Goal: Book appointment/travel/reservation

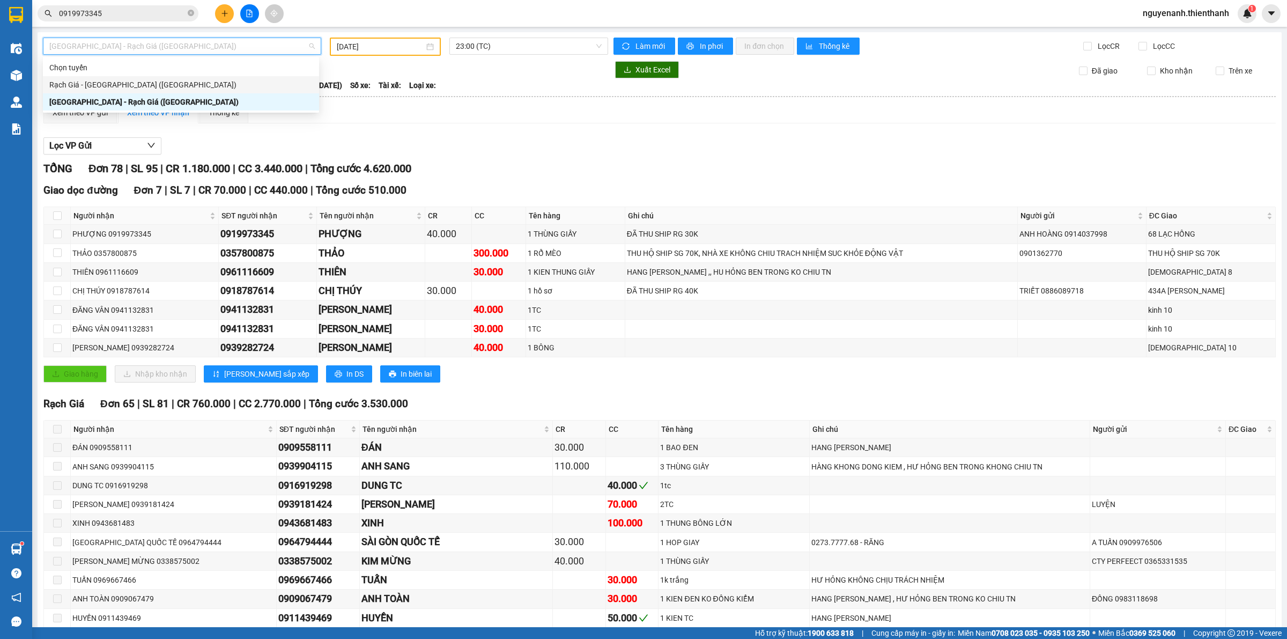
click at [121, 85] on div "Rạch Giá - [GEOGRAPHIC_DATA] ([GEOGRAPHIC_DATA])" at bounding box center [180, 85] width 263 height 12
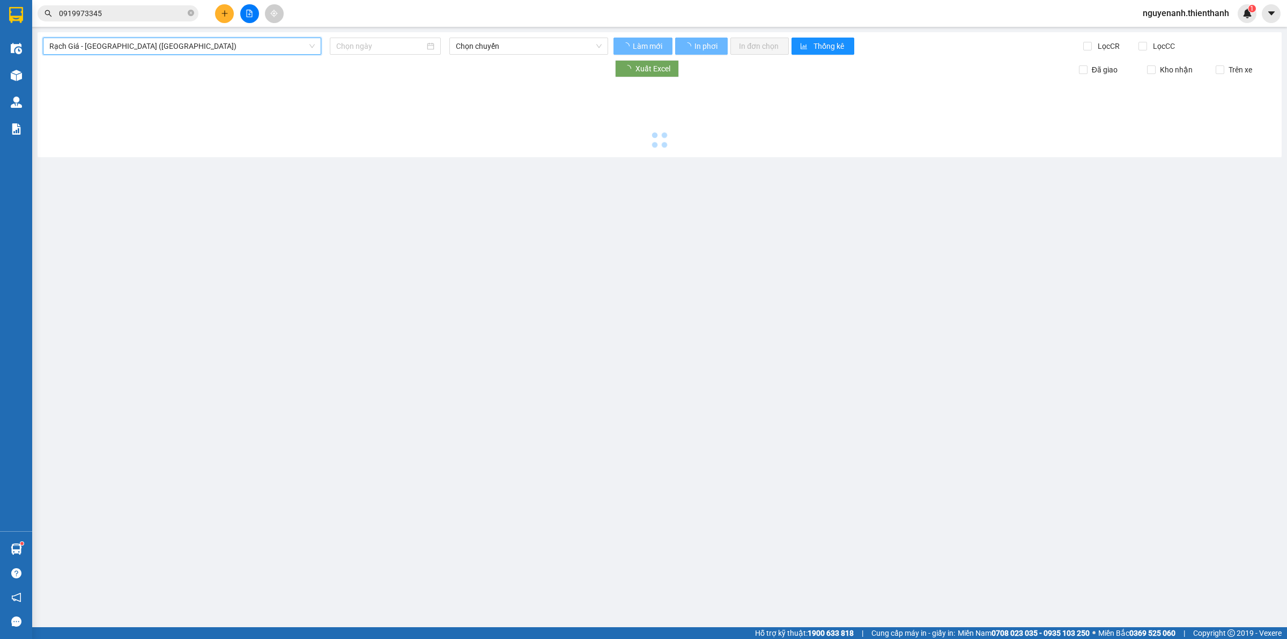
type input "[DATE]"
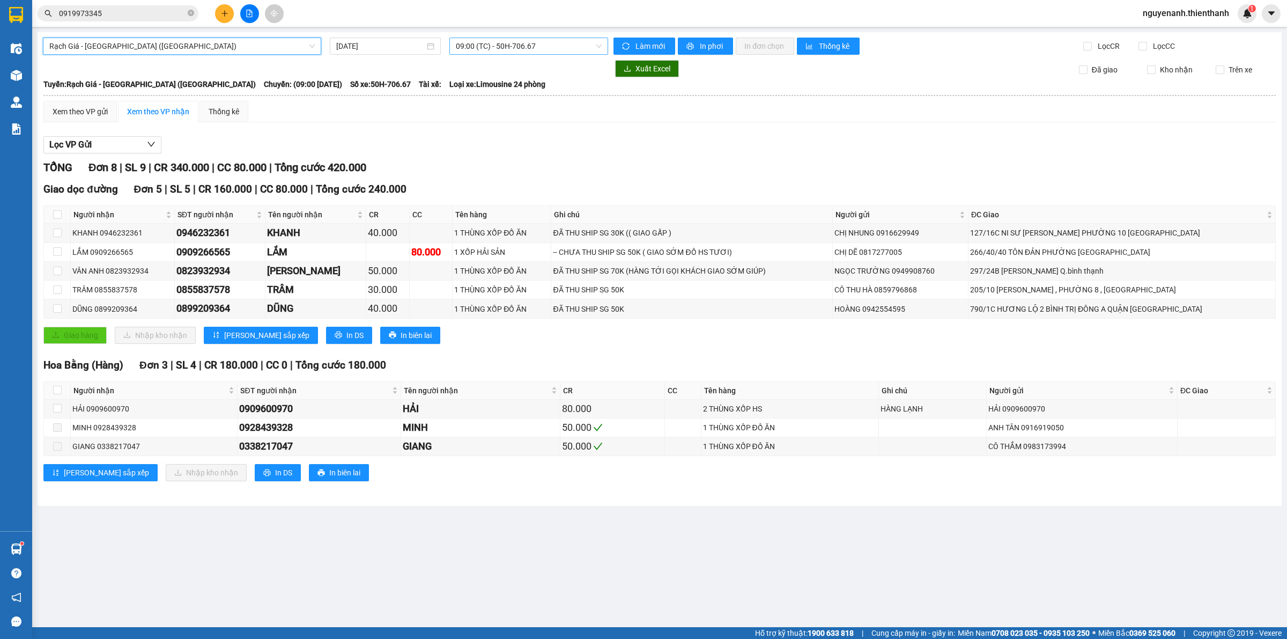
click at [488, 54] on span "09:00 (TC) - 50H-706.67" at bounding box center [529, 46] width 146 height 16
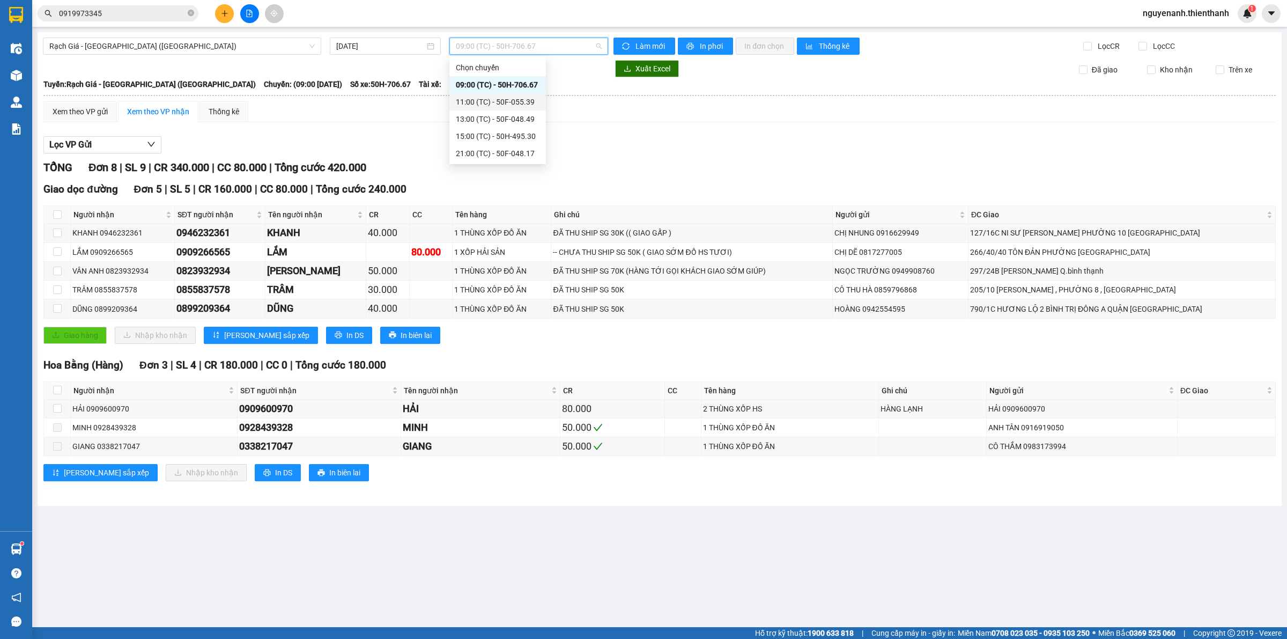
click at [484, 97] on div "11:00 (TC) - 50F-055.39" at bounding box center [498, 102] width 84 height 12
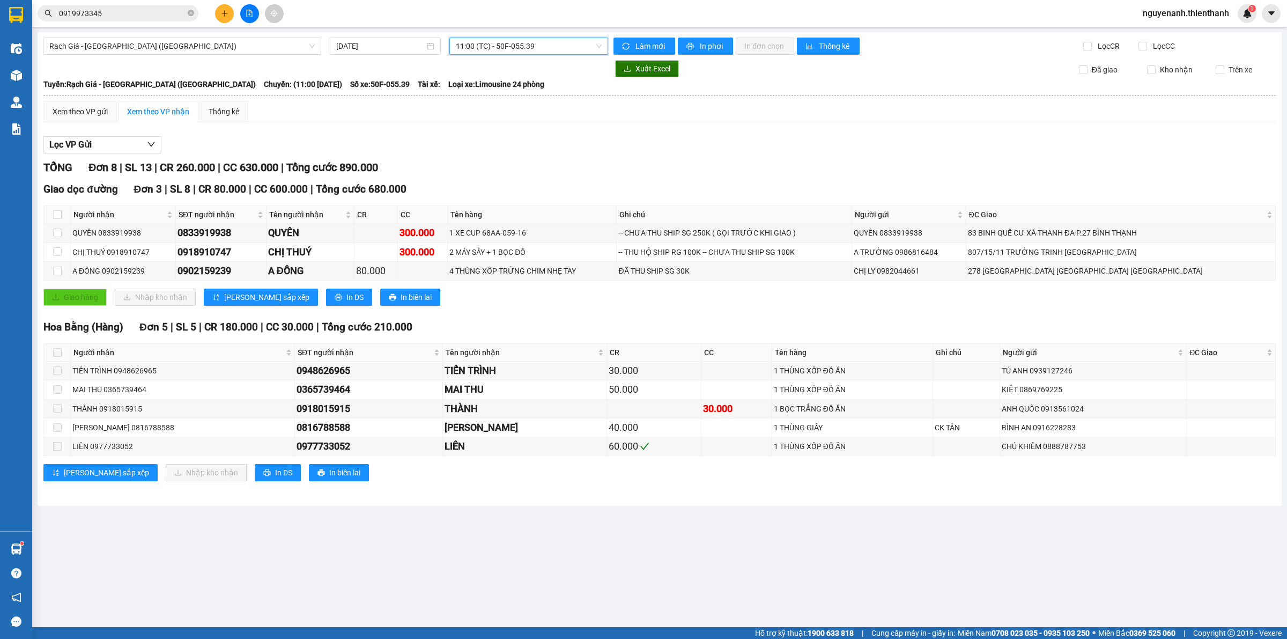
click at [505, 47] on span "11:00 (TC) - 50F-055.39" at bounding box center [529, 46] width 146 height 16
click at [505, 126] on div "13:00 (TC) - 50F-048.49" at bounding box center [497, 118] width 97 height 17
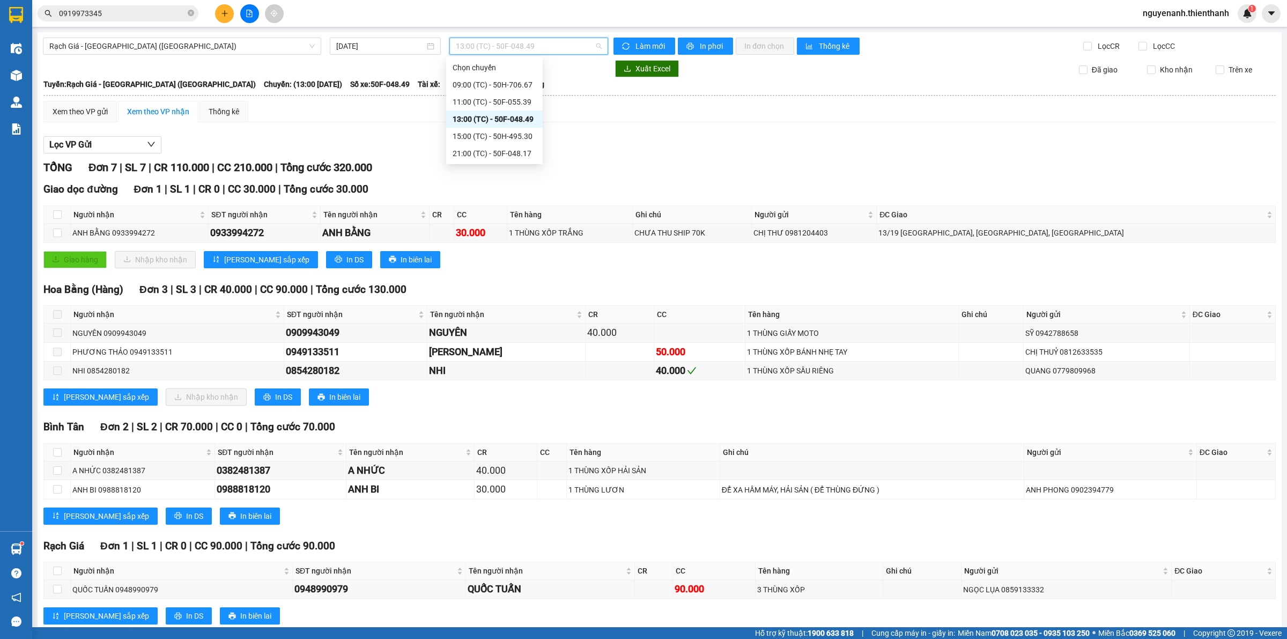
click at [524, 42] on span "13:00 (TC) - 50F-048.49" at bounding box center [529, 46] width 146 height 16
click at [512, 130] on div "15:00 (TC) - 50H-495.30" at bounding box center [495, 136] width 84 height 12
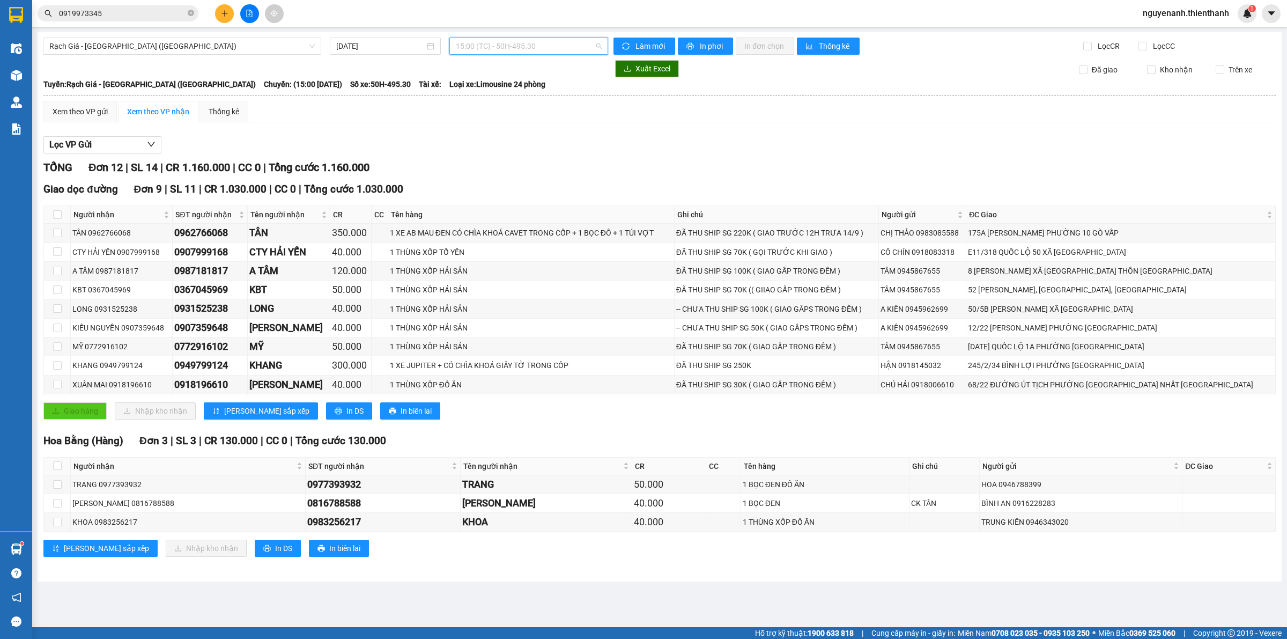
click at [513, 43] on span "15:00 (TC) - 50H-495.30" at bounding box center [529, 46] width 146 height 16
click at [507, 159] on div "21:00 (TC) - 50F-048.17" at bounding box center [497, 153] width 97 height 17
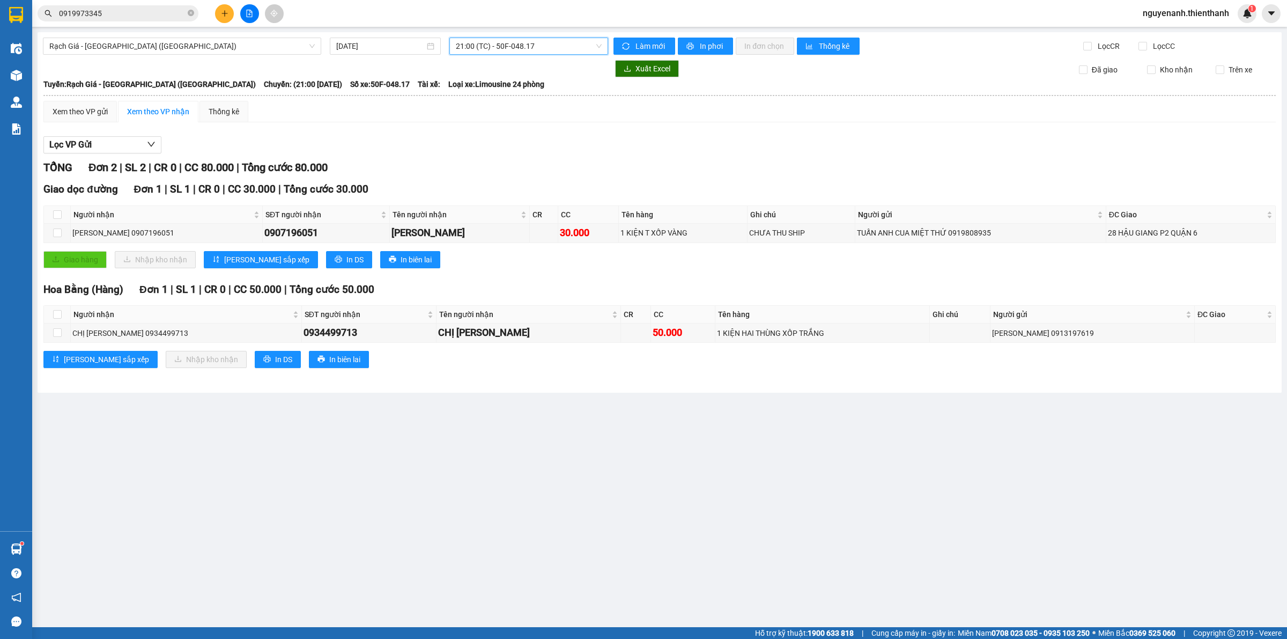
click at [542, 49] on span "21:00 (TC) - 50F-048.17" at bounding box center [529, 46] width 146 height 16
click at [521, 143] on div "15:00 (TC) - 50H-495.30" at bounding box center [497, 136] width 97 height 17
